Goal: Task Accomplishment & Management: Manage account settings

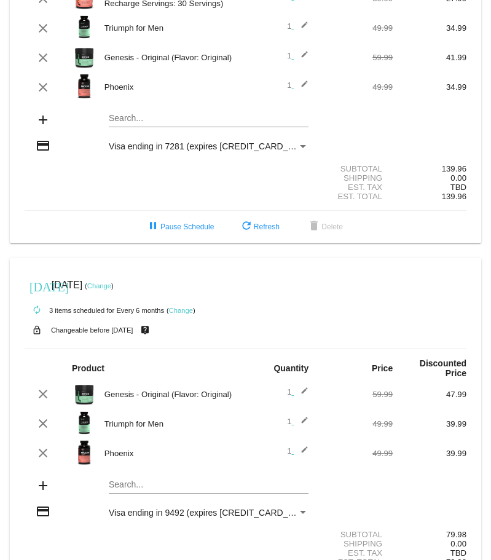
scroll to position [171, 0]
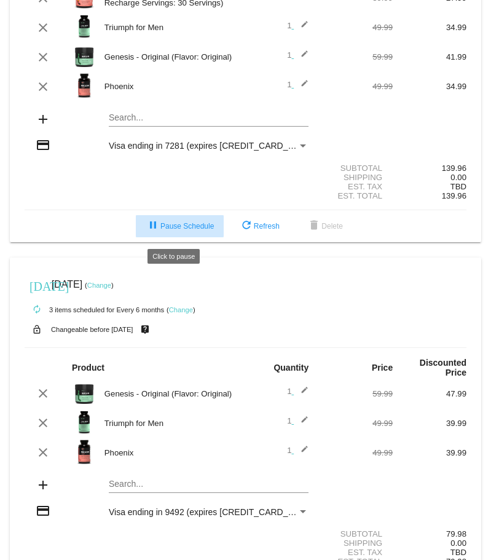
click at [184, 229] on span "pause Pause Schedule" at bounding box center [180, 226] width 68 height 9
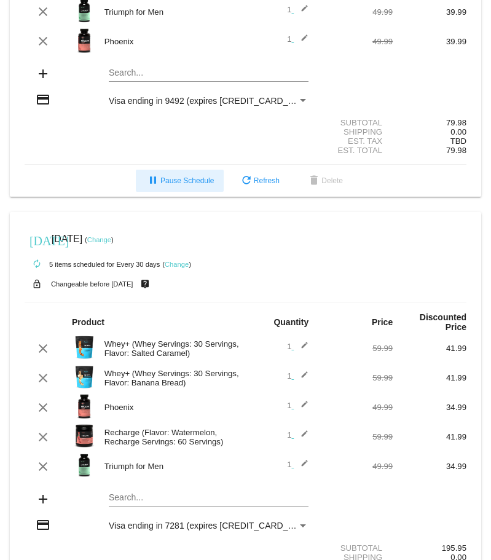
scroll to position [583, 0]
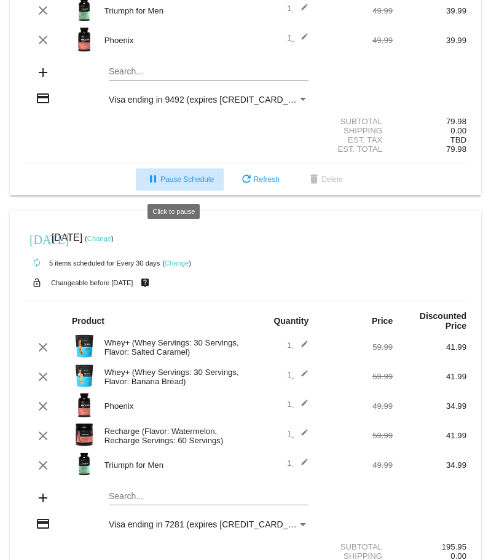
click at [192, 177] on button "pause Pause Schedule" at bounding box center [180, 179] width 88 height 22
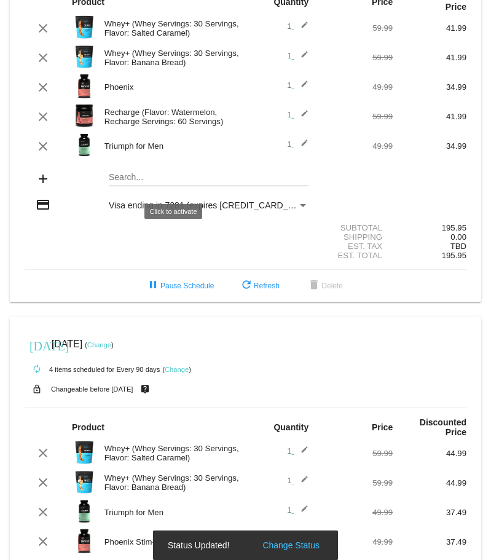
scroll to position [958, 0]
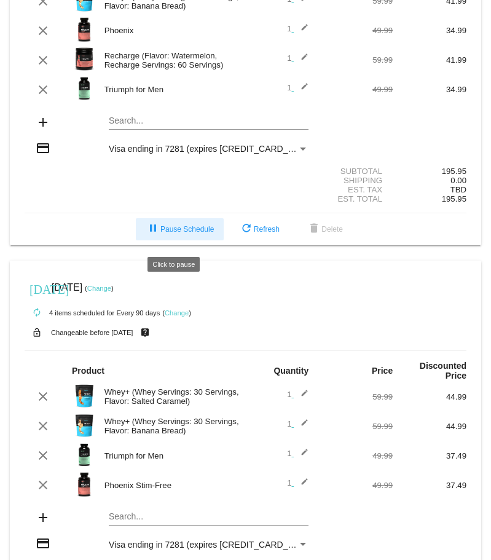
click at [186, 227] on button "pause Pause Schedule" at bounding box center [180, 229] width 88 height 22
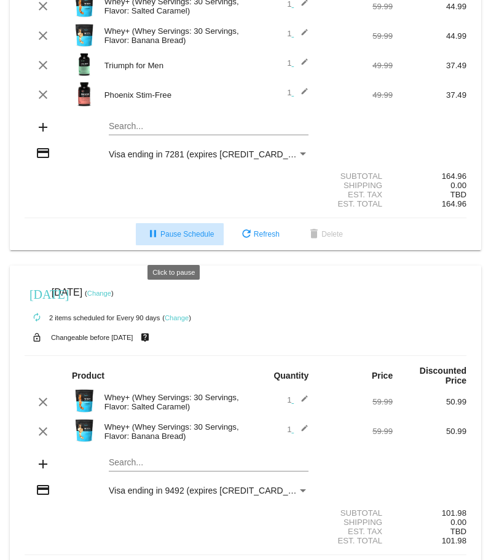
click at [181, 238] on span "pause Pause Schedule" at bounding box center [180, 234] width 68 height 9
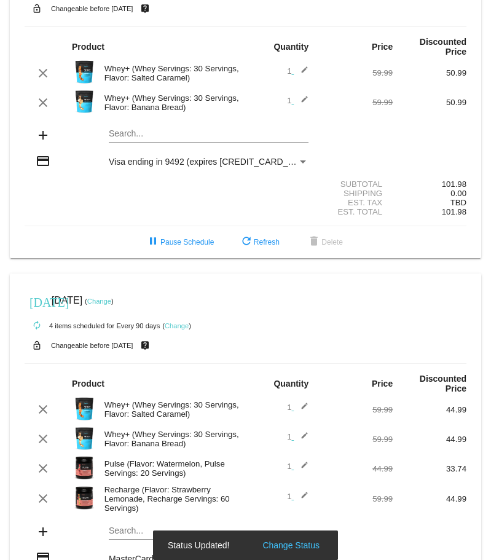
scroll to position [1679, 0]
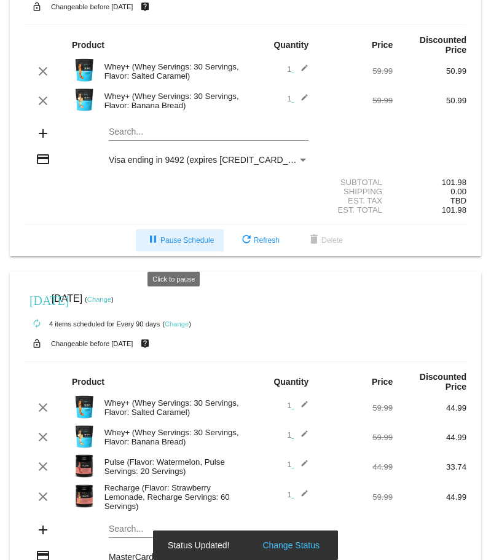
click at [164, 244] on span "pause Pause Schedule" at bounding box center [180, 240] width 68 height 9
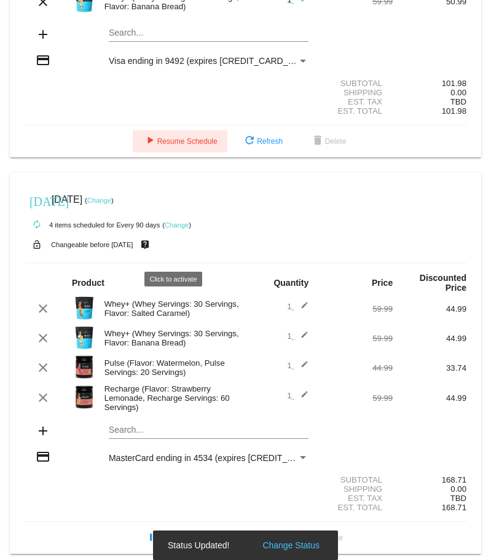
scroll to position [1806, 0]
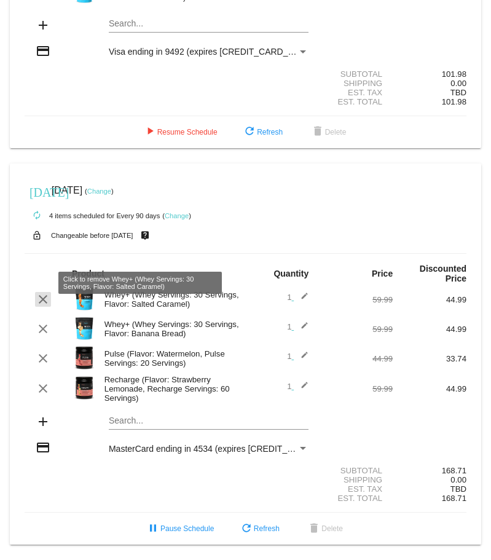
click at [42, 292] on mat-icon "clear" at bounding box center [43, 299] width 15 height 15
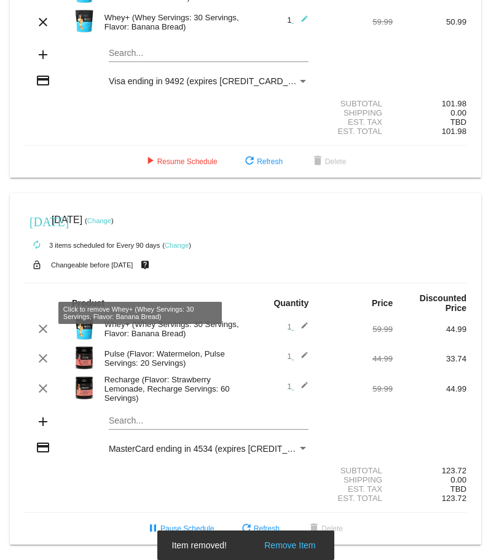
scroll to position [1776, 0]
click at [45, 321] on mat-icon "clear" at bounding box center [43, 328] width 15 height 15
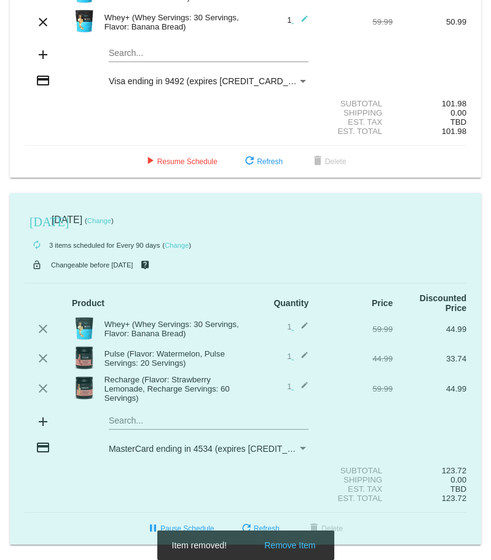
scroll to position [1746, 0]
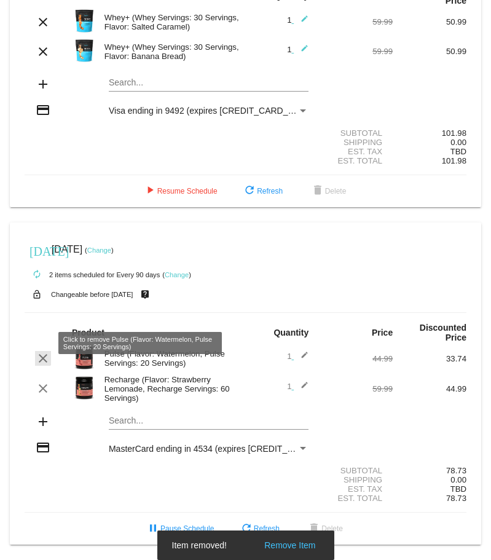
click at [39, 351] on mat-icon "clear" at bounding box center [43, 358] width 15 height 15
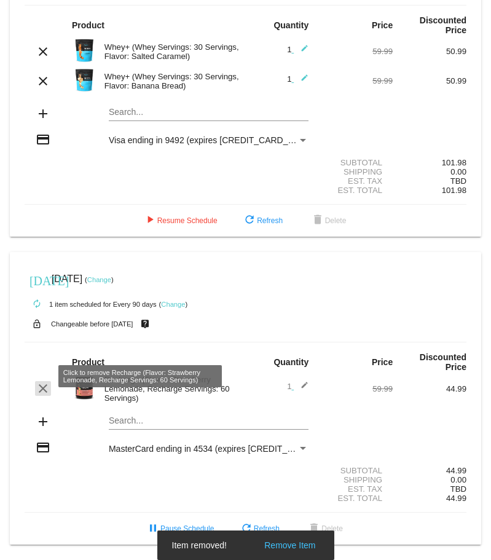
scroll to position [1716, 0]
click at [41, 381] on mat-icon "clear" at bounding box center [43, 388] width 15 height 15
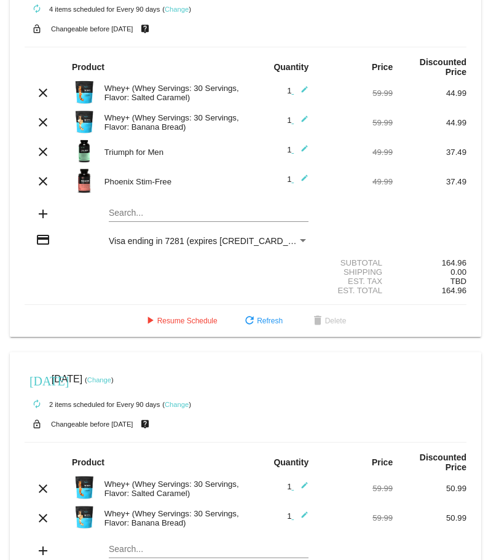
scroll to position [1261, 0]
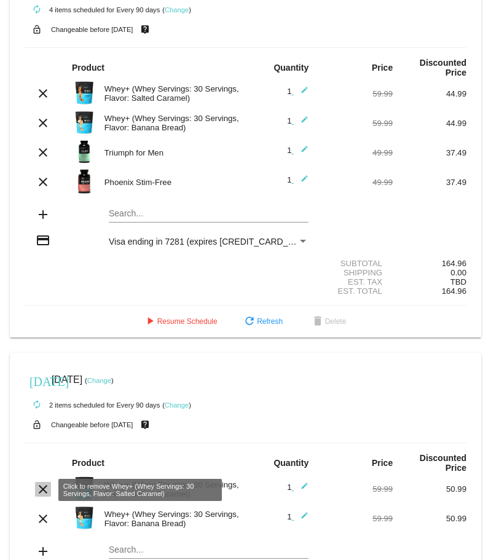
click at [38, 490] on mat-icon "clear" at bounding box center [43, 489] width 15 height 15
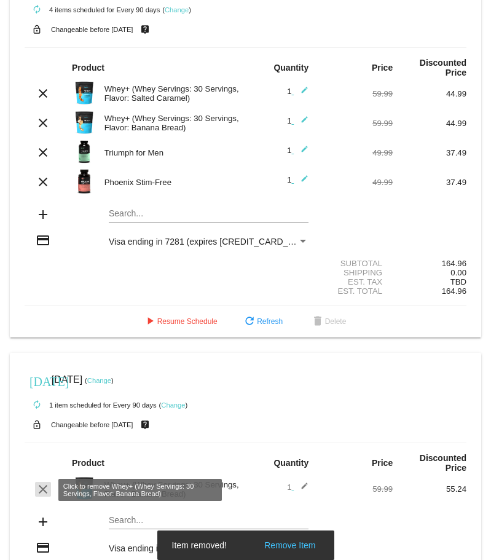
click at [44, 490] on mat-icon "clear" at bounding box center [43, 489] width 15 height 15
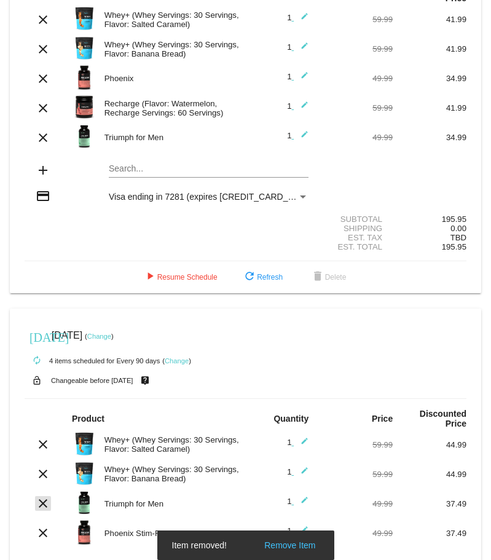
scroll to position [908, 0]
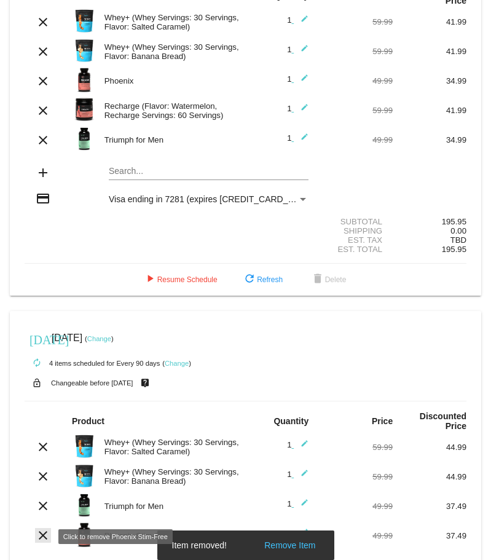
click at [42, 533] on mat-icon "clear" at bounding box center [43, 535] width 15 height 15
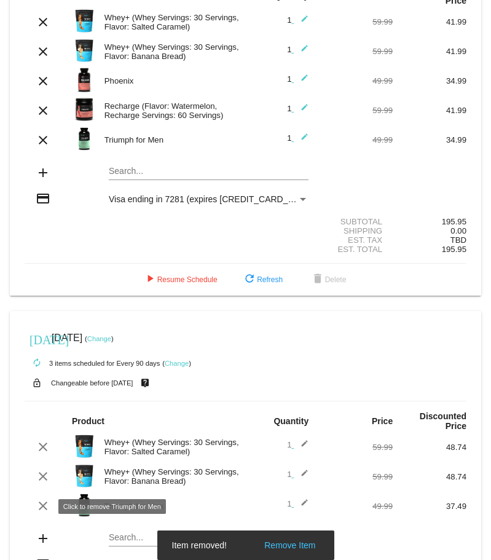
click at [42, 509] on mat-icon "clear" at bounding box center [43, 505] width 15 height 15
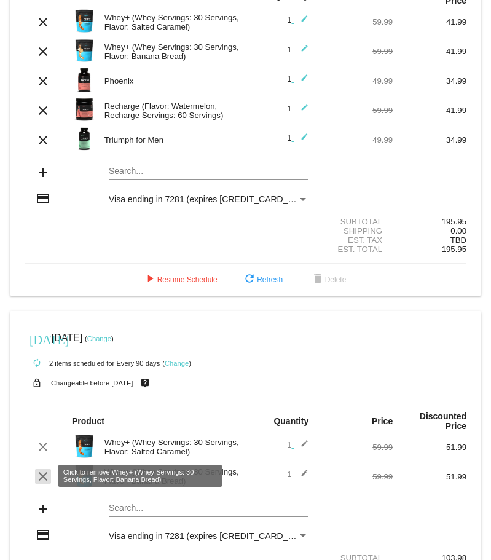
click at [41, 479] on mat-icon "clear" at bounding box center [43, 476] width 15 height 15
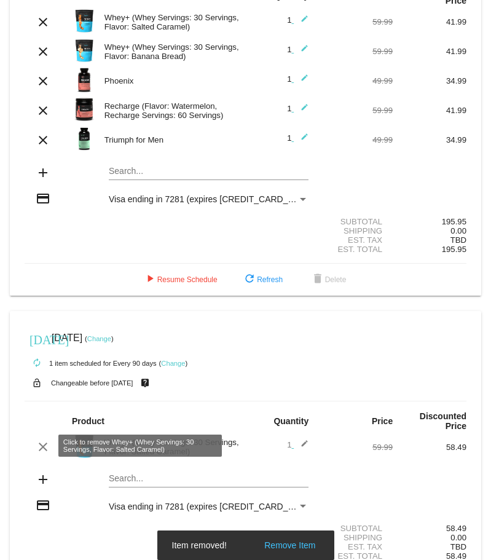
click at [42, 446] on mat-icon "clear" at bounding box center [43, 446] width 15 height 15
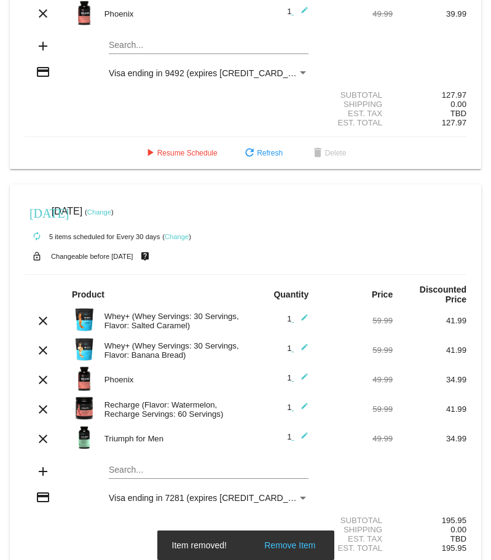
scroll to position [609, 0]
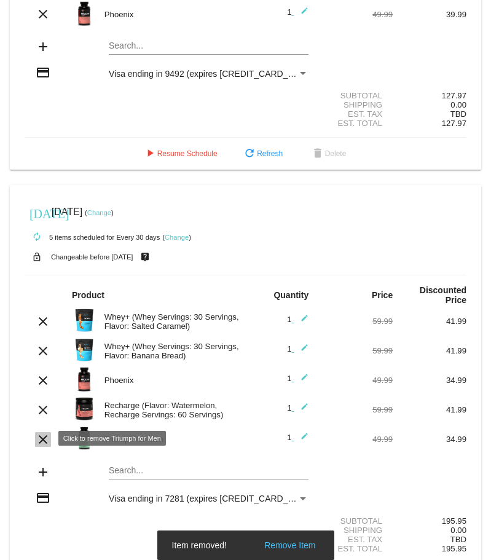
click at [42, 442] on mat-icon "clear" at bounding box center [43, 439] width 15 height 15
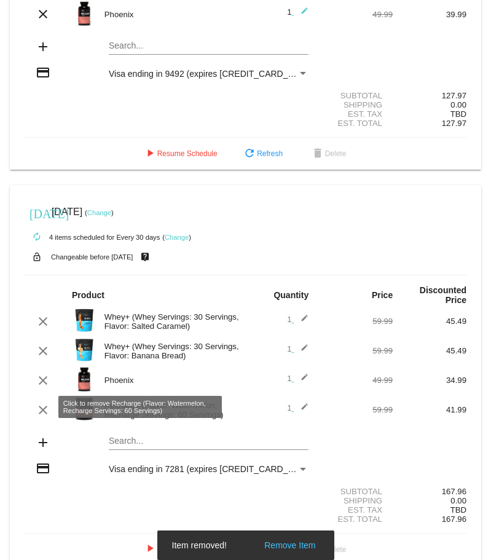
click at [42, 410] on mat-icon "clear" at bounding box center [43, 409] width 15 height 15
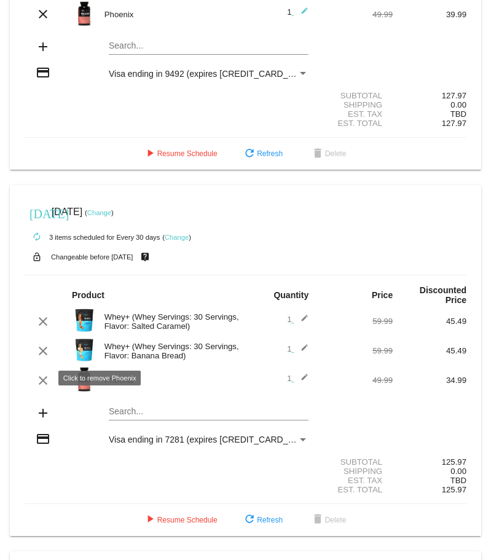
click at [44, 375] on mat-icon "clear" at bounding box center [43, 380] width 15 height 15
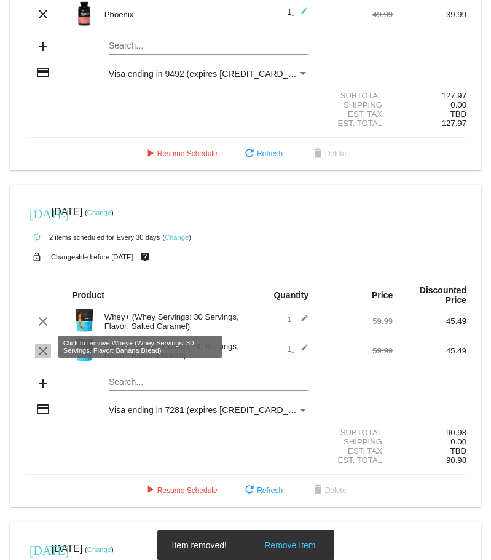
click at [42, 345] on mat-icon "clear" at bounding box center [43, 350] width 15 height 15
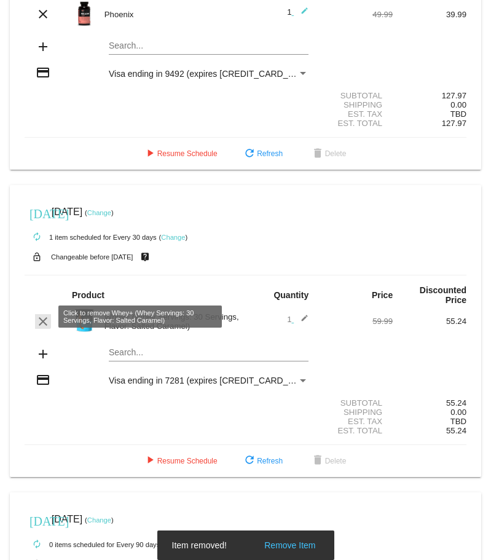
click at [42, 318] on mat-icon "clear" at bounding box center [43, 321] width 15 height 15
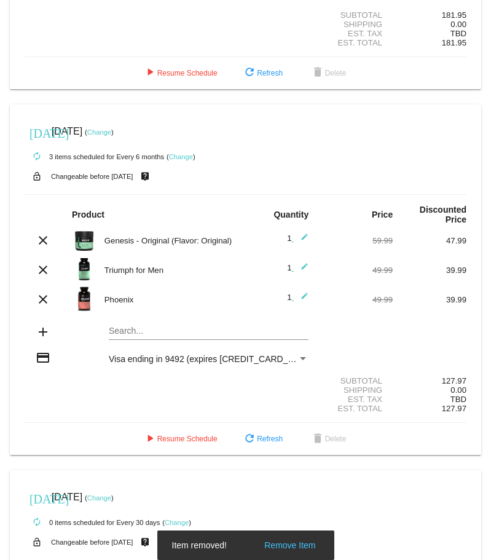
scroll to position [276, 0]
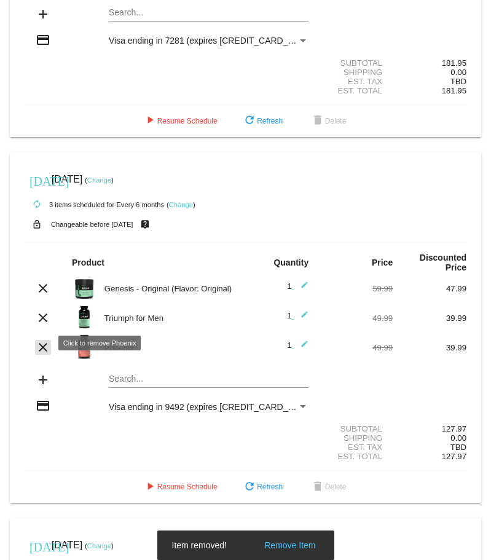
click at [42, 343] on mat-icon "clear" at bounding box center [43, 347] width 15 height 15
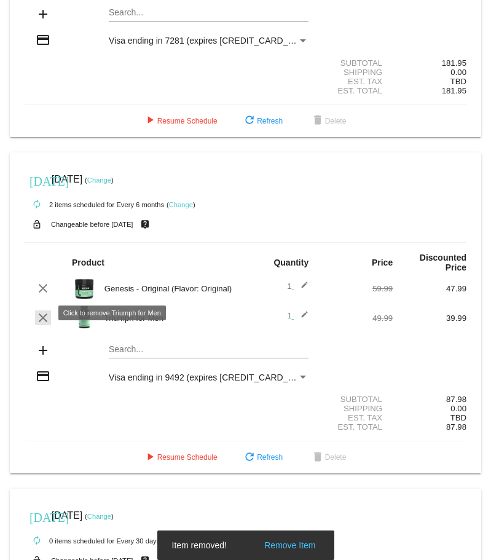
click at [43, 315] on mat-icon "clear" at bounding box center [43, 317] width 15 height 15
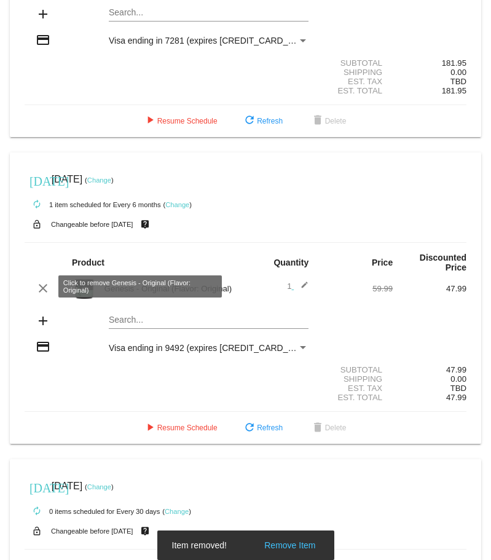
click at [40, 281] on mat-icon "clear" at bounding box center [43, 288] width 15 height 15
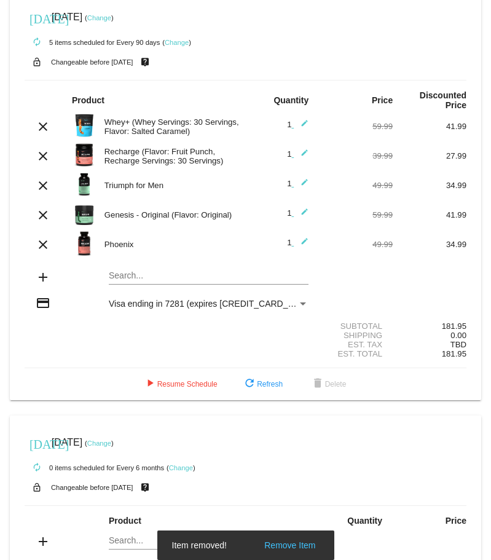
scroll to position [0, 0]
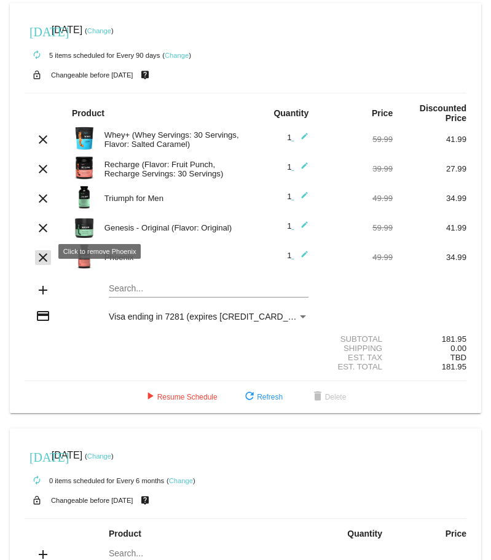
click at [37, 250] on mat-icon "clear" at bounding box center [43, 257] width 15 height 15
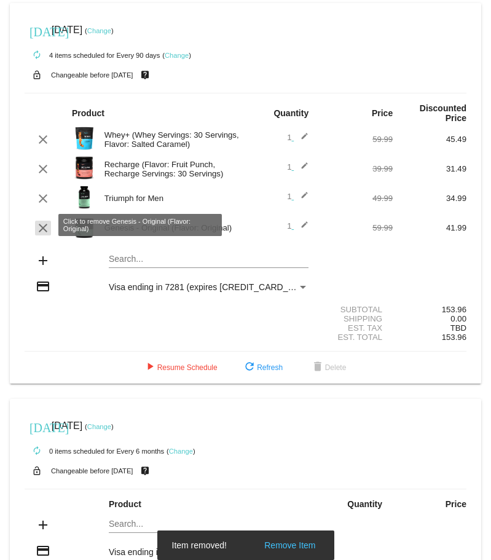
click at [37, 224] on mat-icon "clear" at bounding box center [43, 228] width 15 height 15
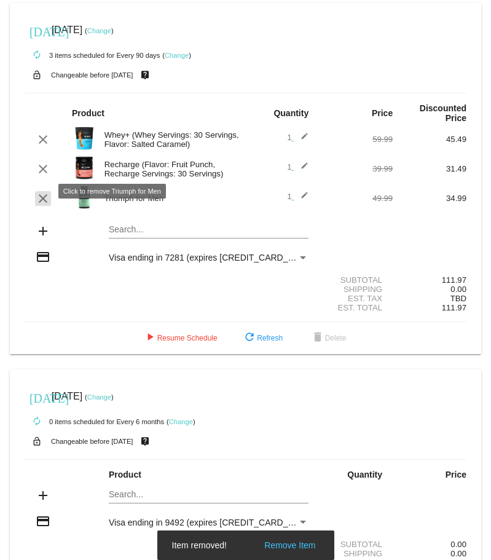
click at [46, 192] on mat-icon "clear" at bounding box center [43, 198] width 15 height 15
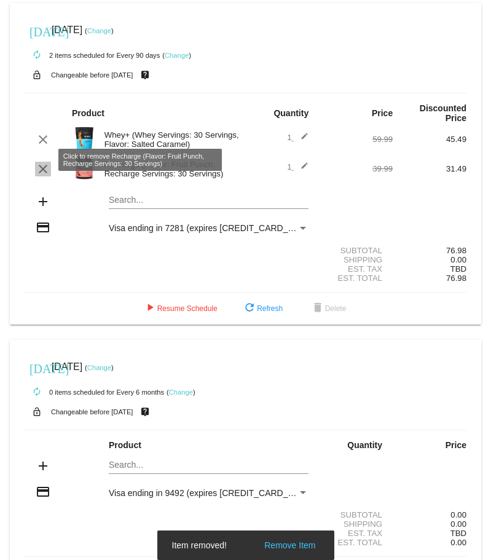
click at [41, 163] on mat-icon "clear" at bounding box center [43, 169] width 15 height 15
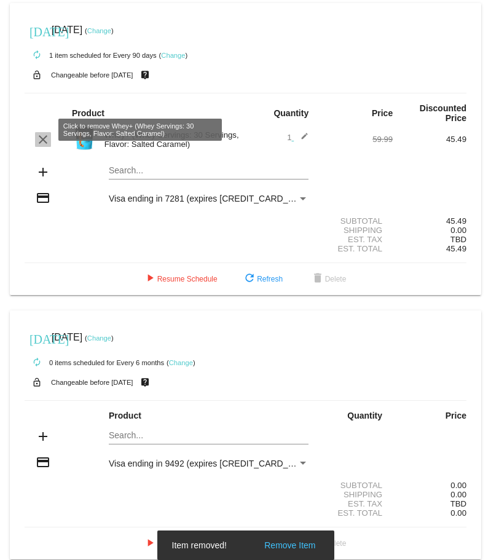
click at [42, 135] on mat-icon "clear" at bounding box center [43, 139] width 15 height 15
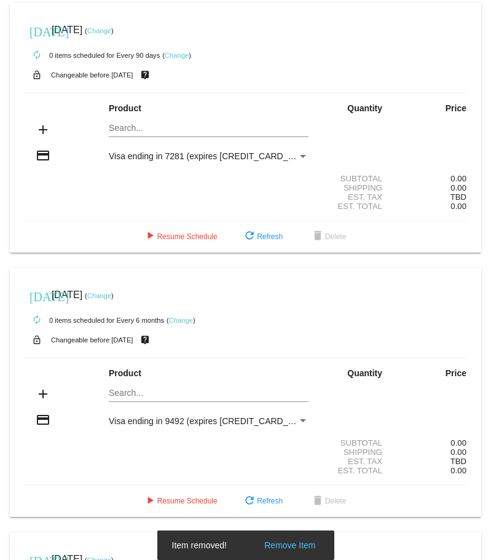
click at [42, 126] on mat-icon "add" at bounding box center [43, 129] width 15 height 15
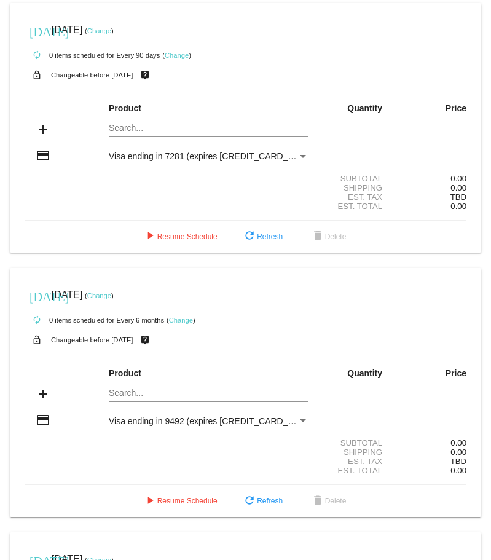
click at [182, 54] on link "Change" at bounding box center [177, 55] width 24 height 7
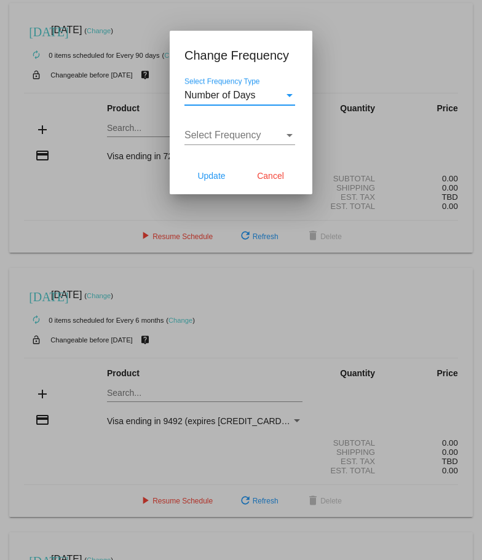
click at [251, 140] on span "Select Frequency" at bounding box center [222, 135] width 77 height 10
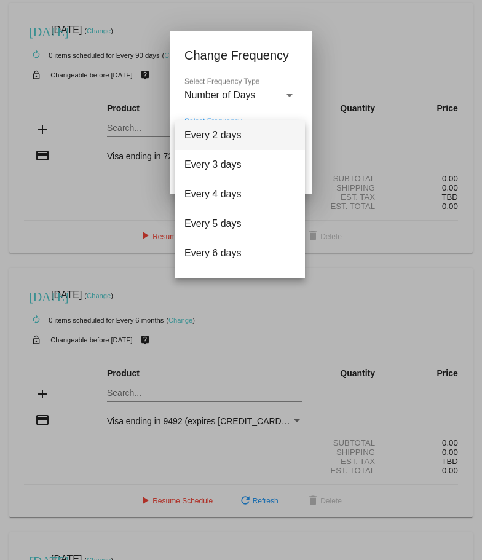
click at [367, 11] on div at bounding box center [241, 280] width 482 height 560
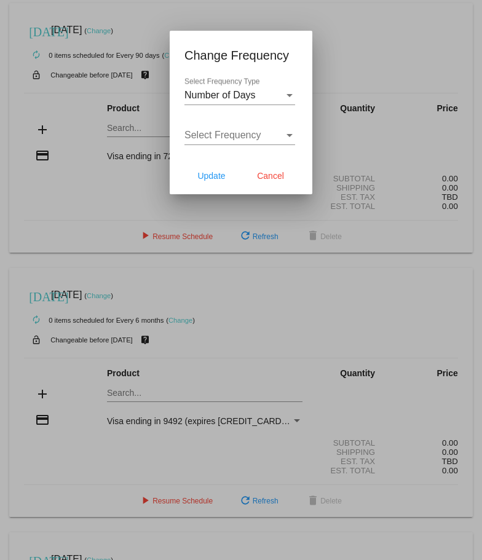
click at [178, 12] on div at bounding box center [241, 280] width 482 height 560
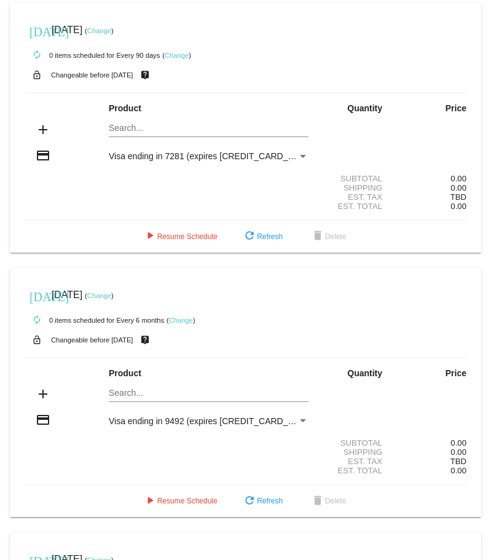
click at [111, 33] on link "Change" at bounding box center [99, 30] width 24 height 7
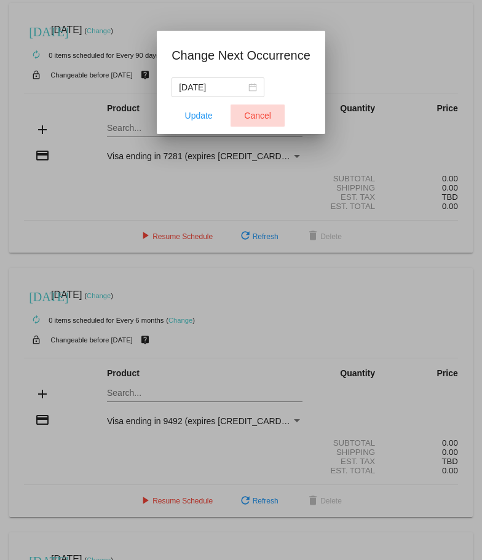
click at [254, 122] on button "Cancel" at bounding box center [257, 115] width 54 height 22
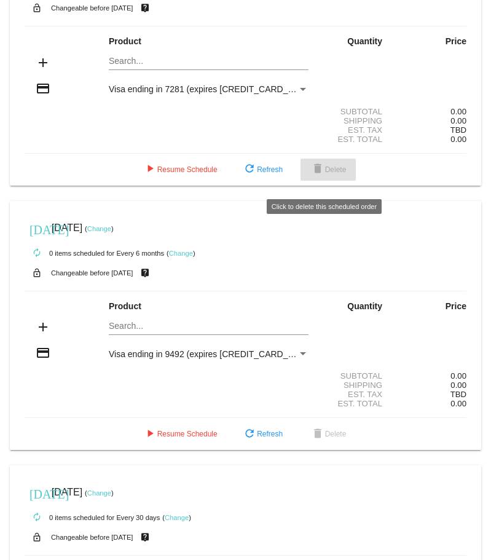
scroll to position [68, 0]
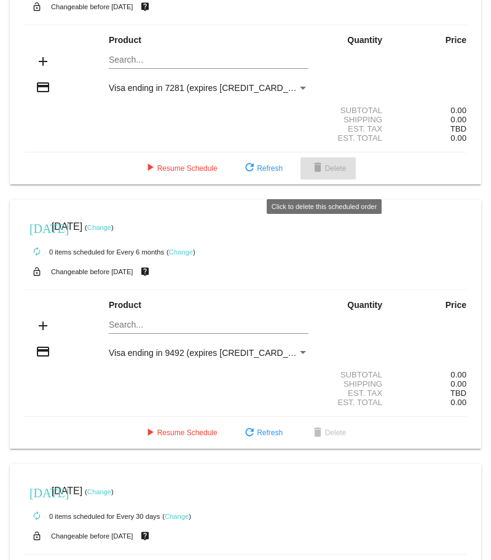
click at [329, 173] on span "delete Delete" at bounding box center [328, 168] width 36 height 9
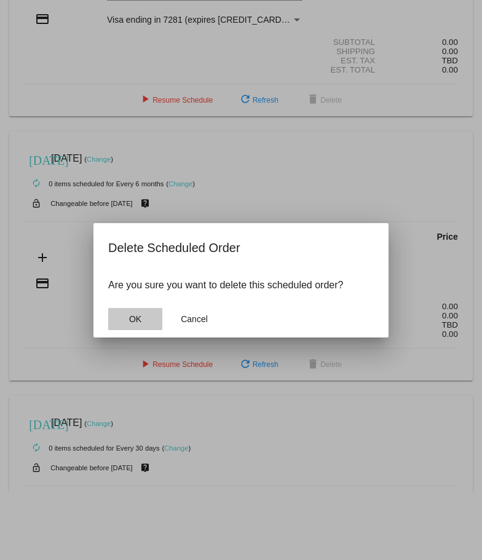
click at [135, 318] on span "OK" at bounding box center [135, 319] width 12 height 10
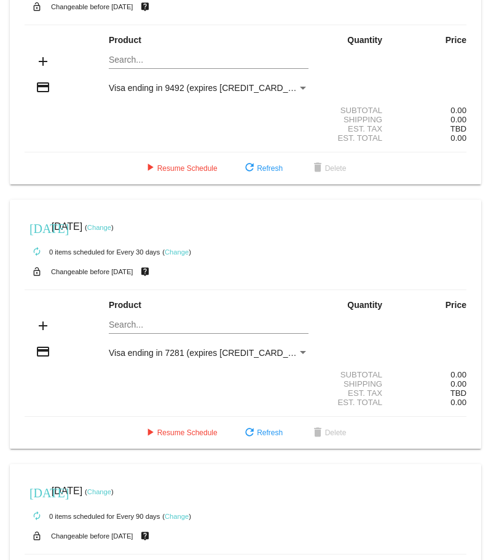
scroll to position [0, 0]
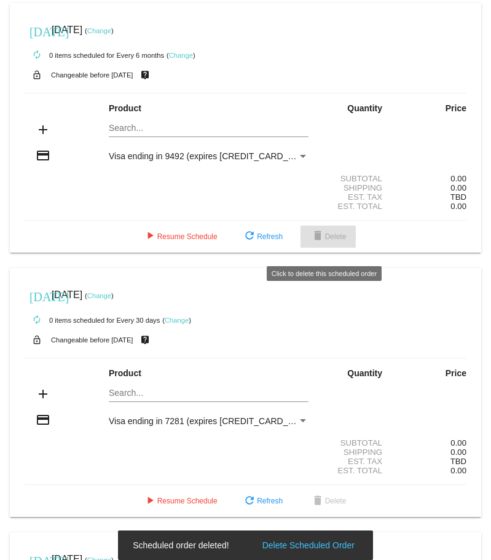
click at [317, 244] on mat-icon "delete" at bounding box center [317, 236] width 15 height 15
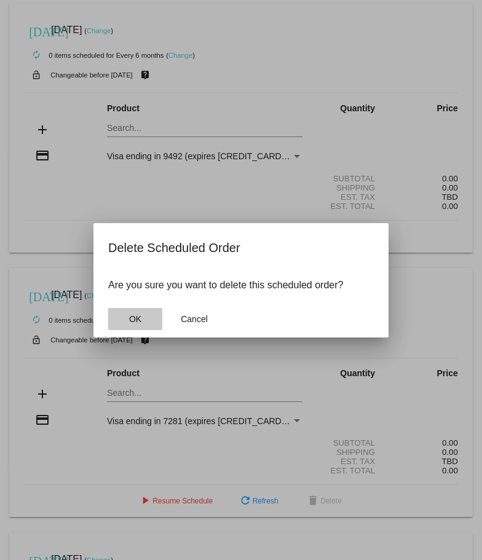
click at [120, 324] on button "OK" at bounding box center [135, 319] width 54 height 22
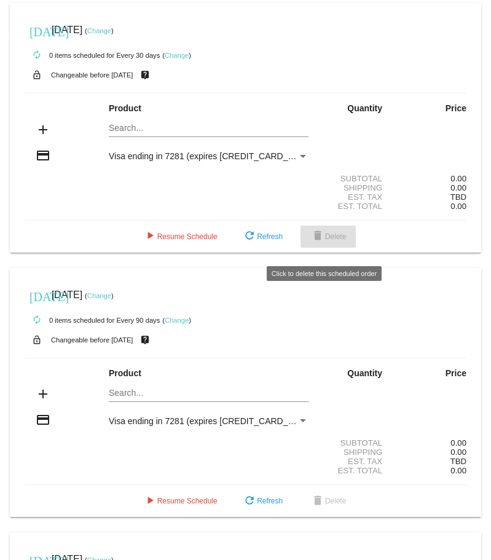
click at [337, 241] on button "delete Delete" at bounding box center [328, 236] width 56 height 22
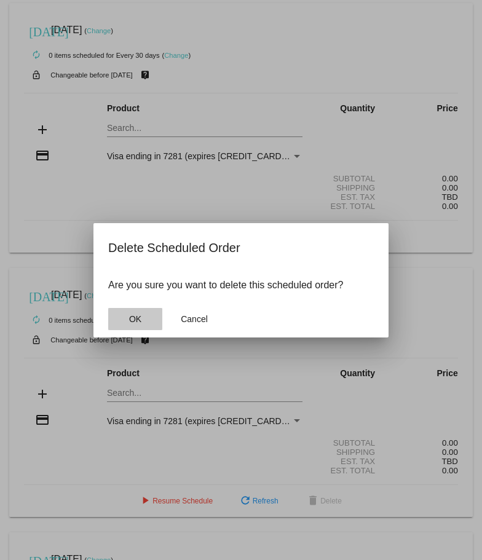
click at [144, 316] on button "OK" at bounding box center [135, 319] width 54 height 22
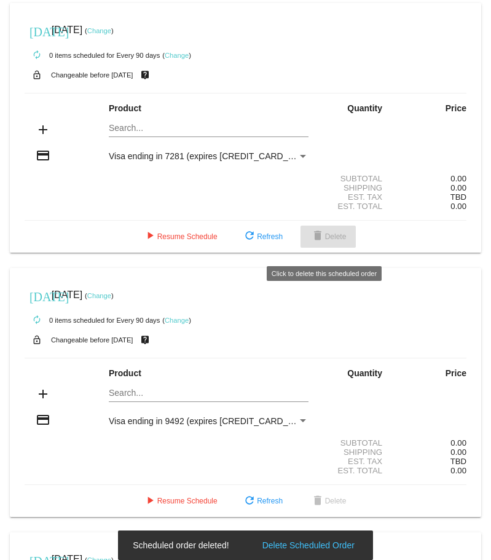
click at [347, 243] on button "delete Delete" at bounding box center [328, 236] width 56 height 22
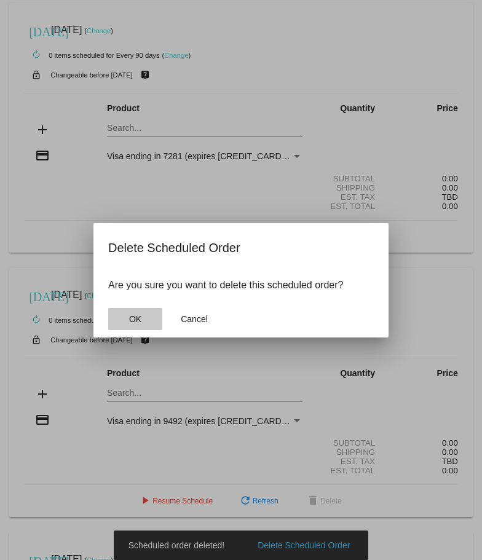
click at [123, 323] on button "OK" at bounding box center [135, 319] width 54 height 22
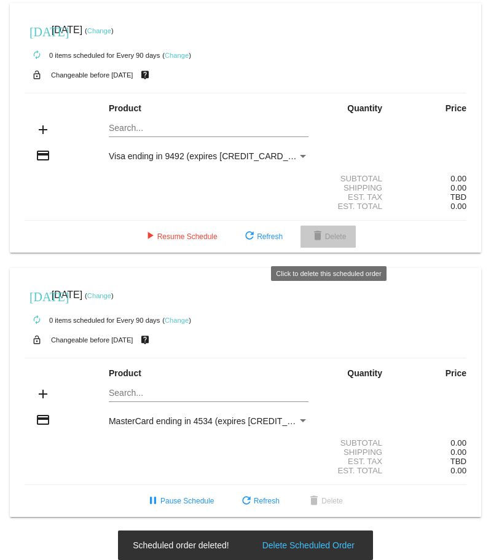
click at [346, 241] on span "delete Delete" at bounding box center [328, 236] width 36 height 9
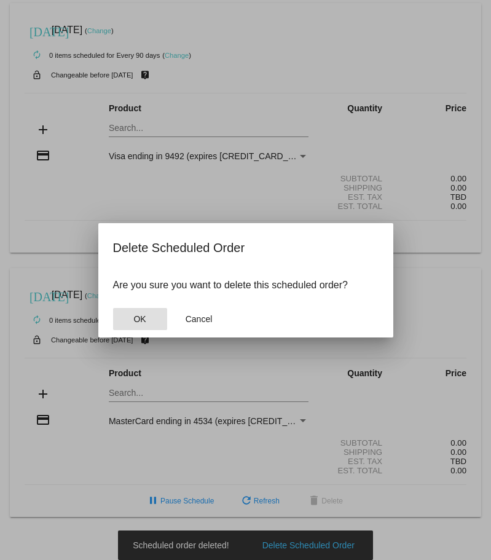
click at [150, 322] on button "OK" at bounding box center [140, 319] width 54 height 22
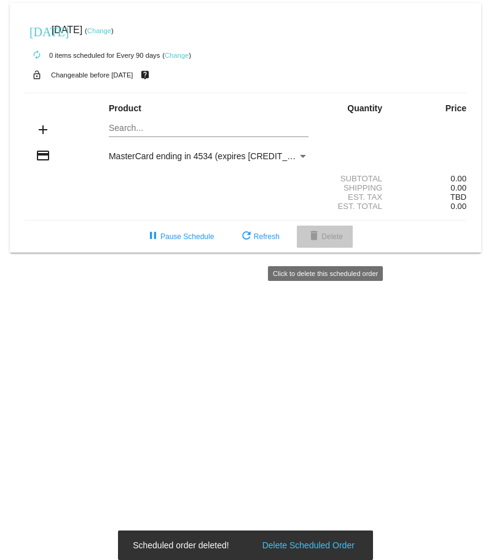
click at [327, 241] on span "delete Delete" at bounding box center [325, 236] width 36 height 9
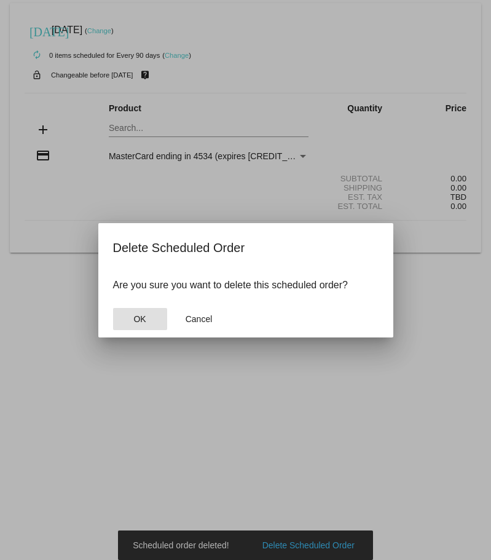
click at [146, 320] on button "OK" at bounding box center [140, 319] width 54 height 22
